Goal: Check status: Check status

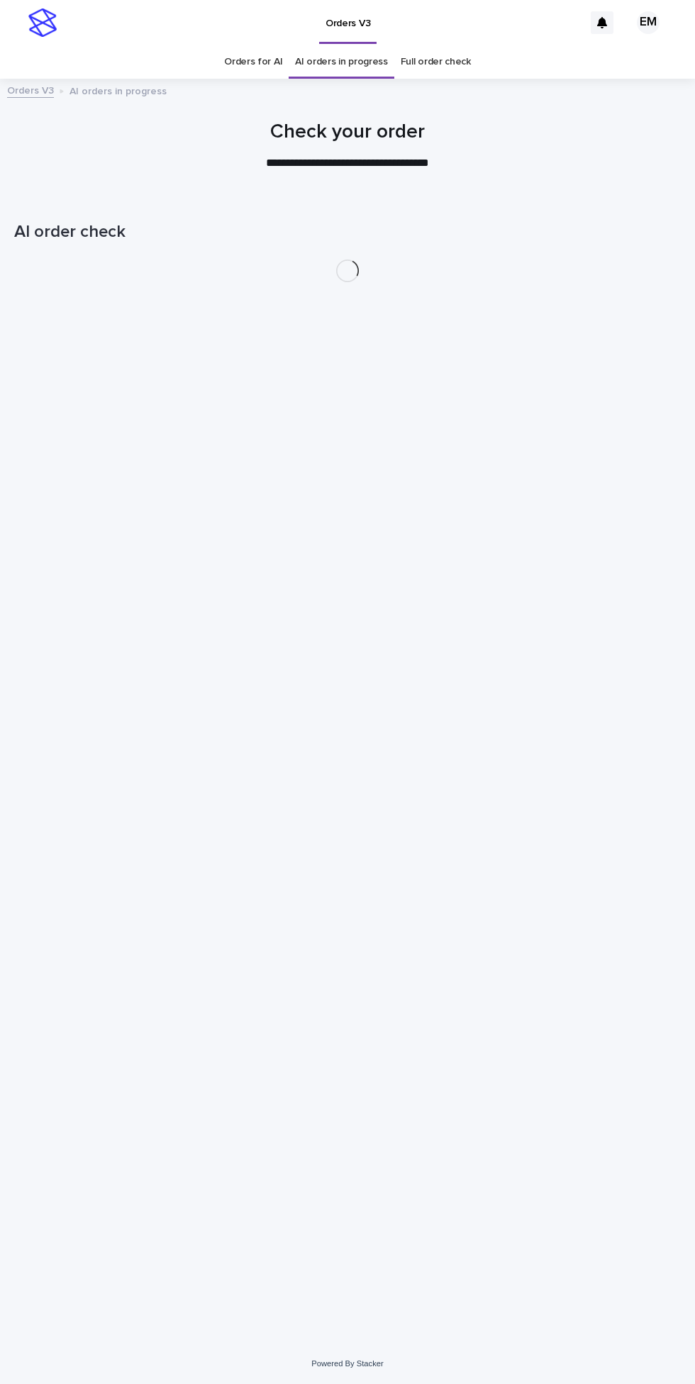
scroll to position [45, 0]
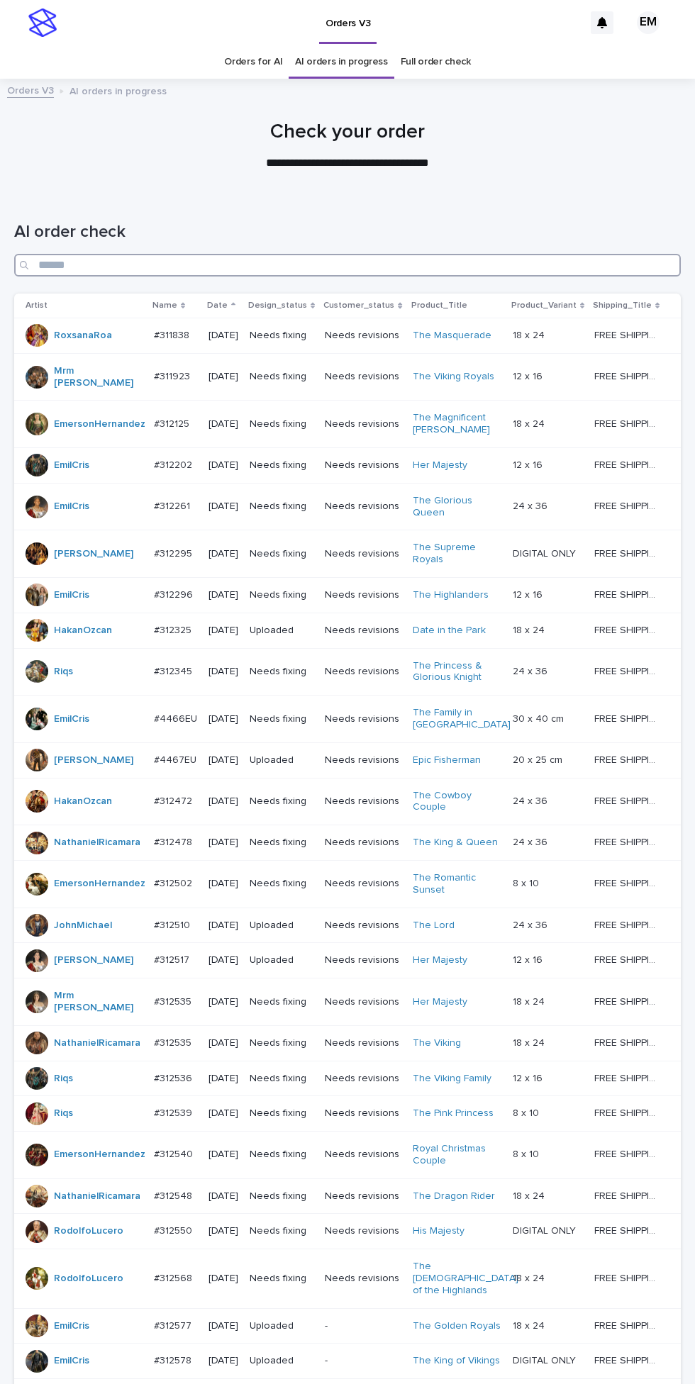
click at [190, 254] on input "Search" at bounding box center [347, 265] width 666 height 23
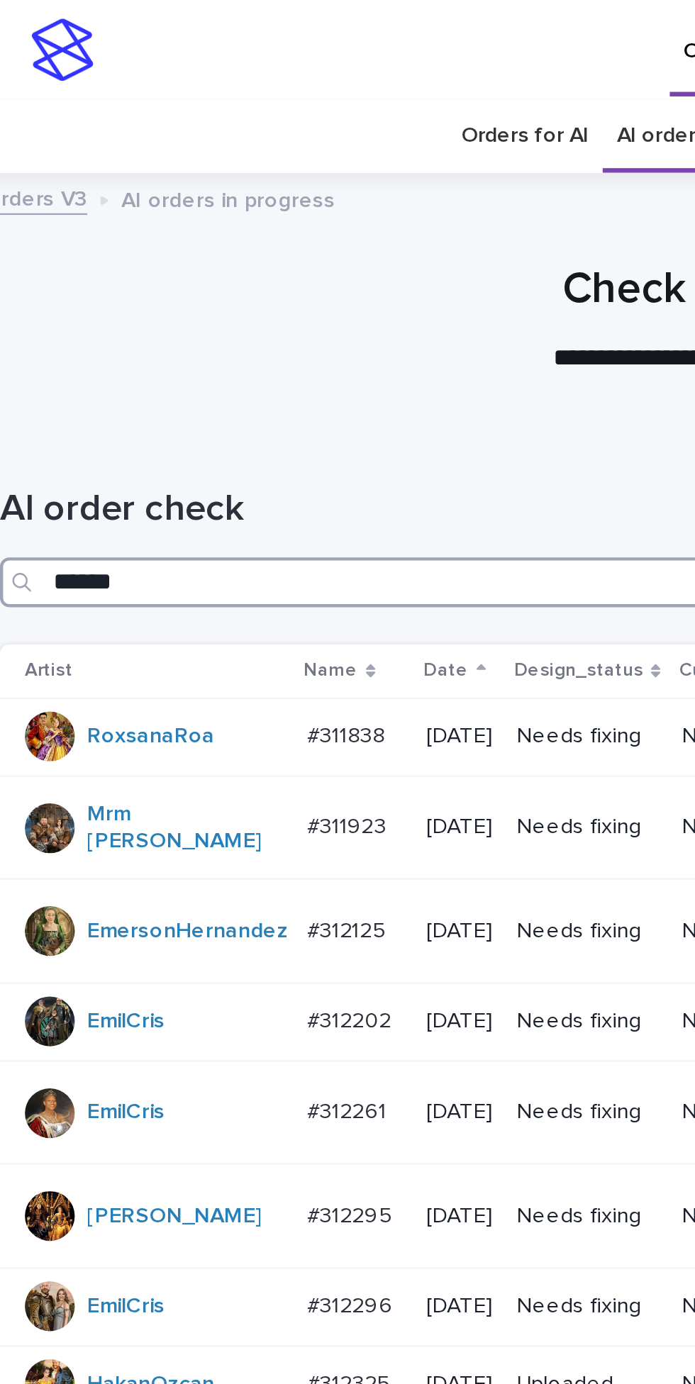
type input "*******"
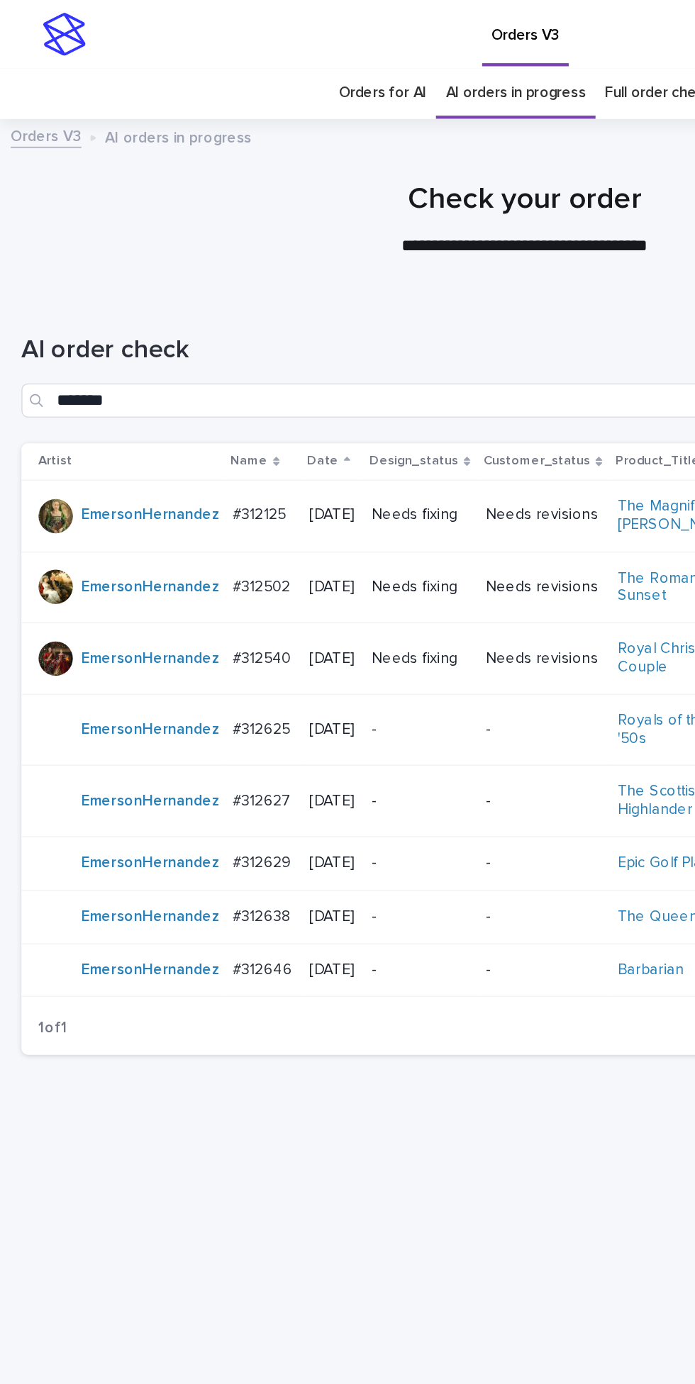
click at [315, 413] on td "Needs fixing" at bounding box center [277, 437] width 75 height 48
click at [325, 365] on td "Needs revisions" at bounding box center [358, 389] width 87 height 48
click at [355, 318] on td "Needs revisions" at bounding box center [358, 342] width 87 height 48
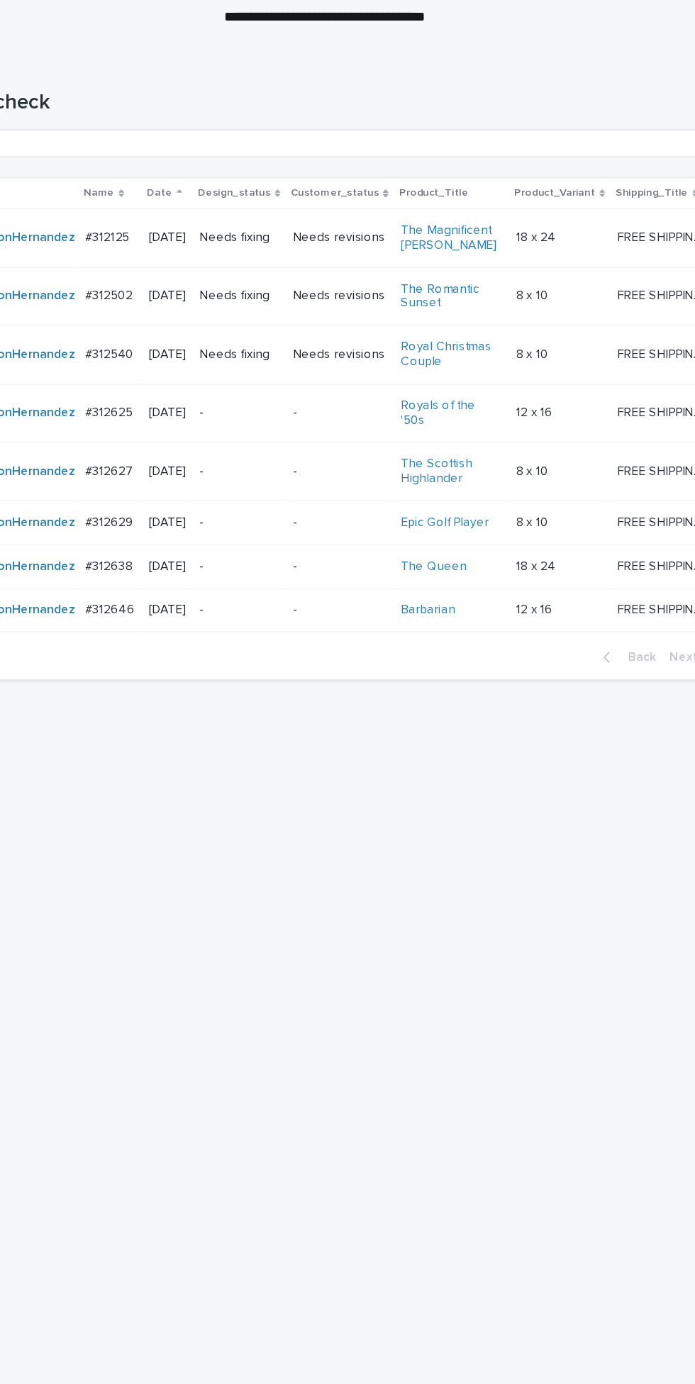
click at [366, 554] on td "-" at bounding box center [358, 571] width 87 height 35
